Goal: Task Accomplishment & Management: Manage account settings

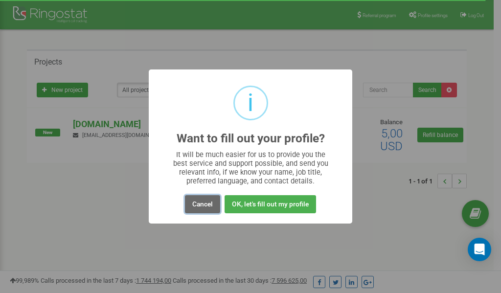
click at [207, 204] on button "Cancel" at bounding box center [202, 204] width 35 height 18
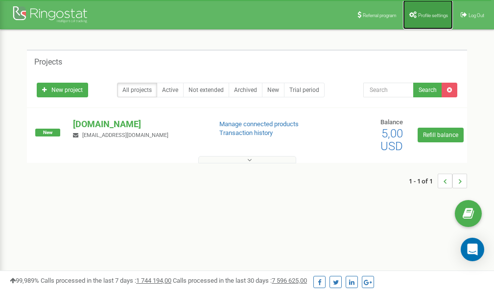
click at [430, 14] on span "Profile settings" at bounding box center [433, 15] width 30 height 5
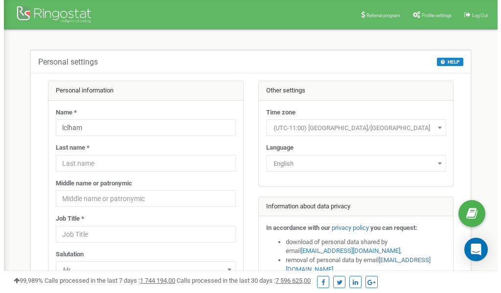
scroll to position [49, 0]
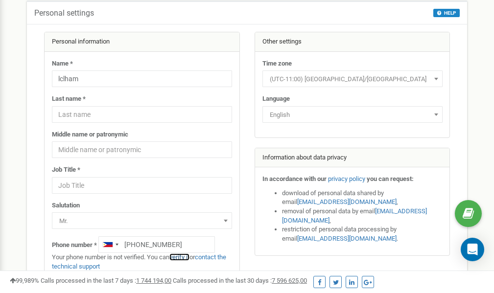
click at [184, 259] on link "verify it" at bounding box center [179, 257] width 20 height 7
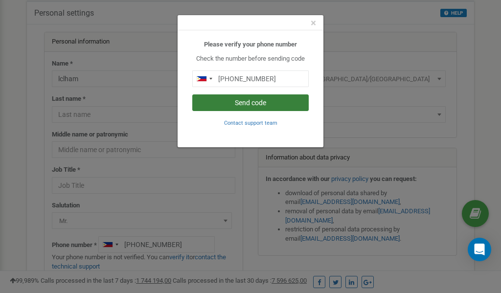
click at [257, 101] on button "Send code" at bounding box center [250, 103] width 117 height 17
